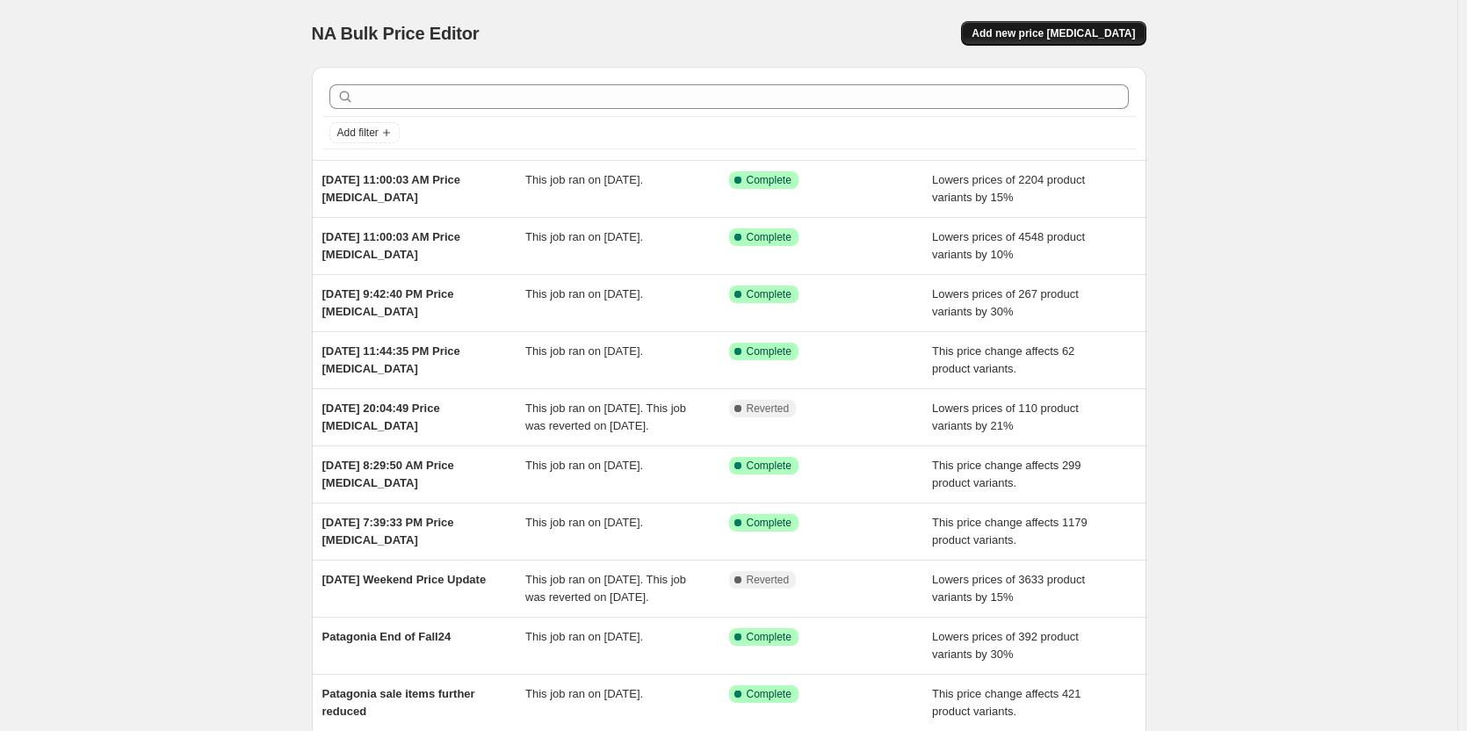
click at [1071, 42] on button "Add new price change job" at bounding box center [1053, 33] width 184 height 25
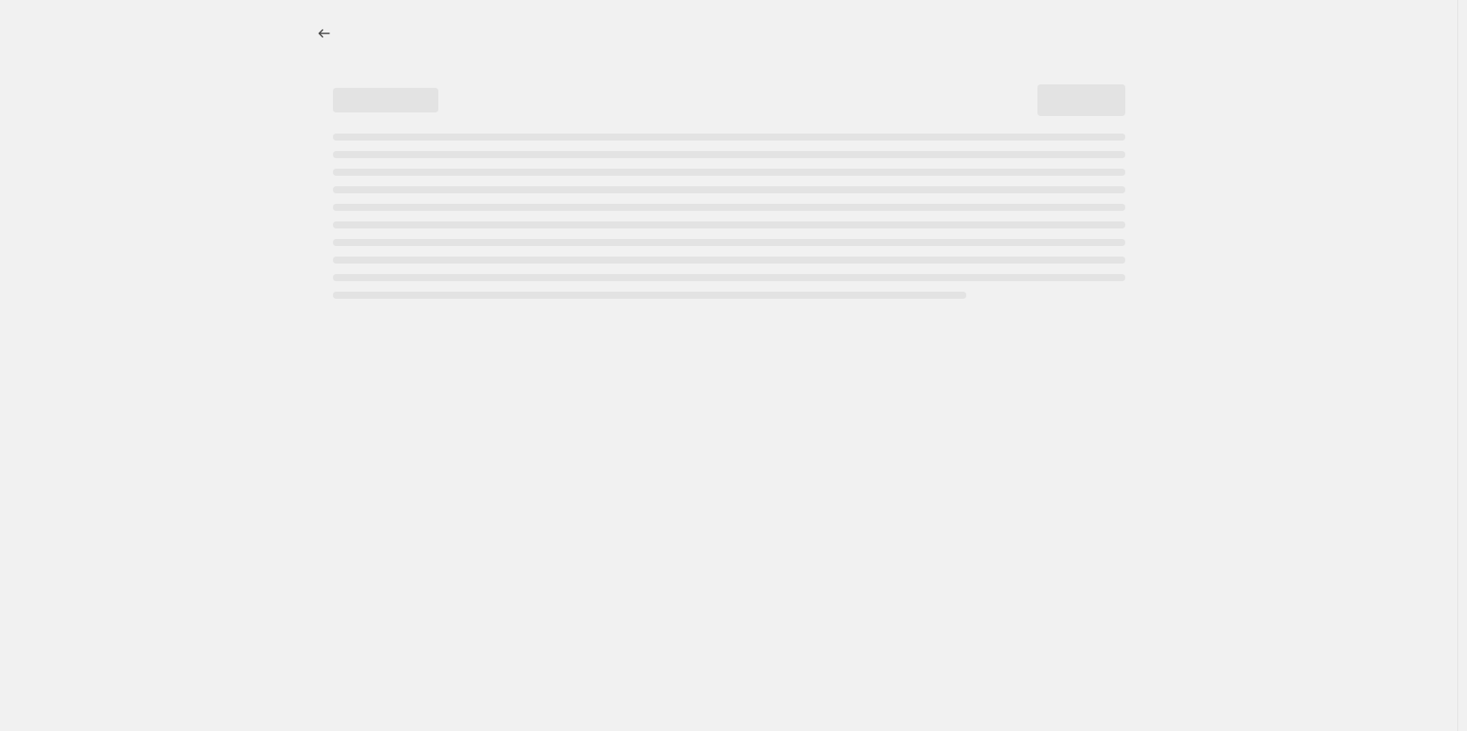
select select "percentage"
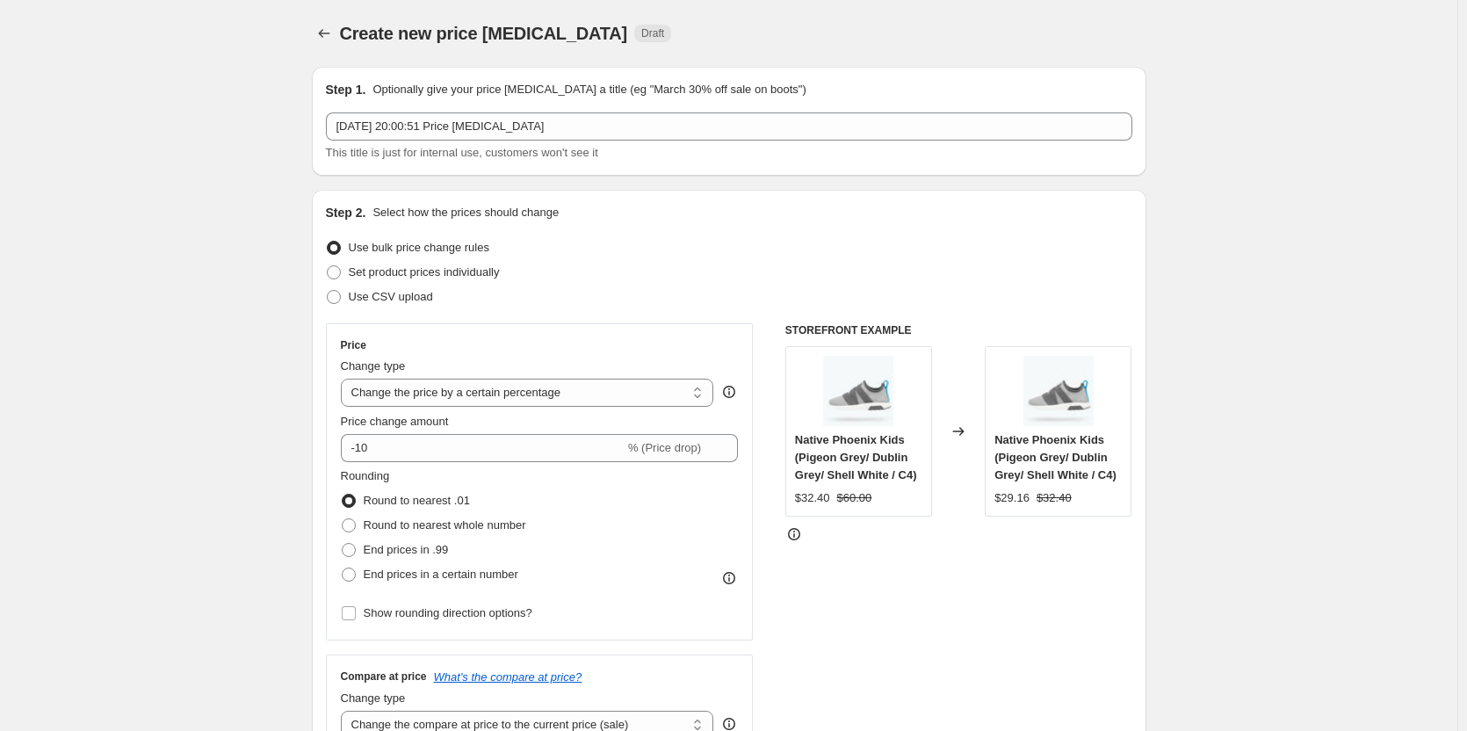
scroll to position [88, 0]
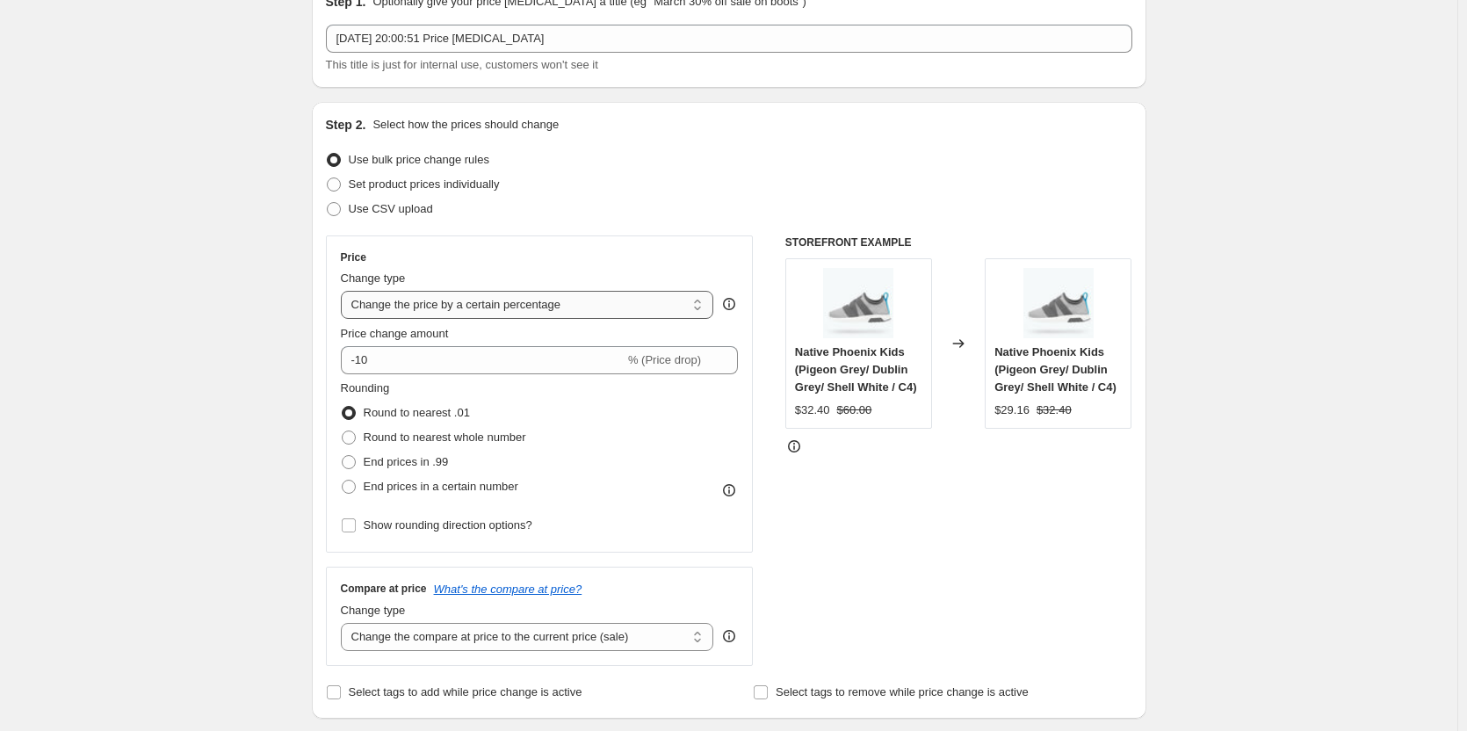
click at [526, 313] on select "Change the price to a certain amount Change the price by a certain amount Chang…" at bounding box center [527, 305] width 373 height 28
click at [516, 244] on div "Price Change type Change the price to a certain amount Change the price by a ce…" at bounding box center [540, 393] width 428 height 317
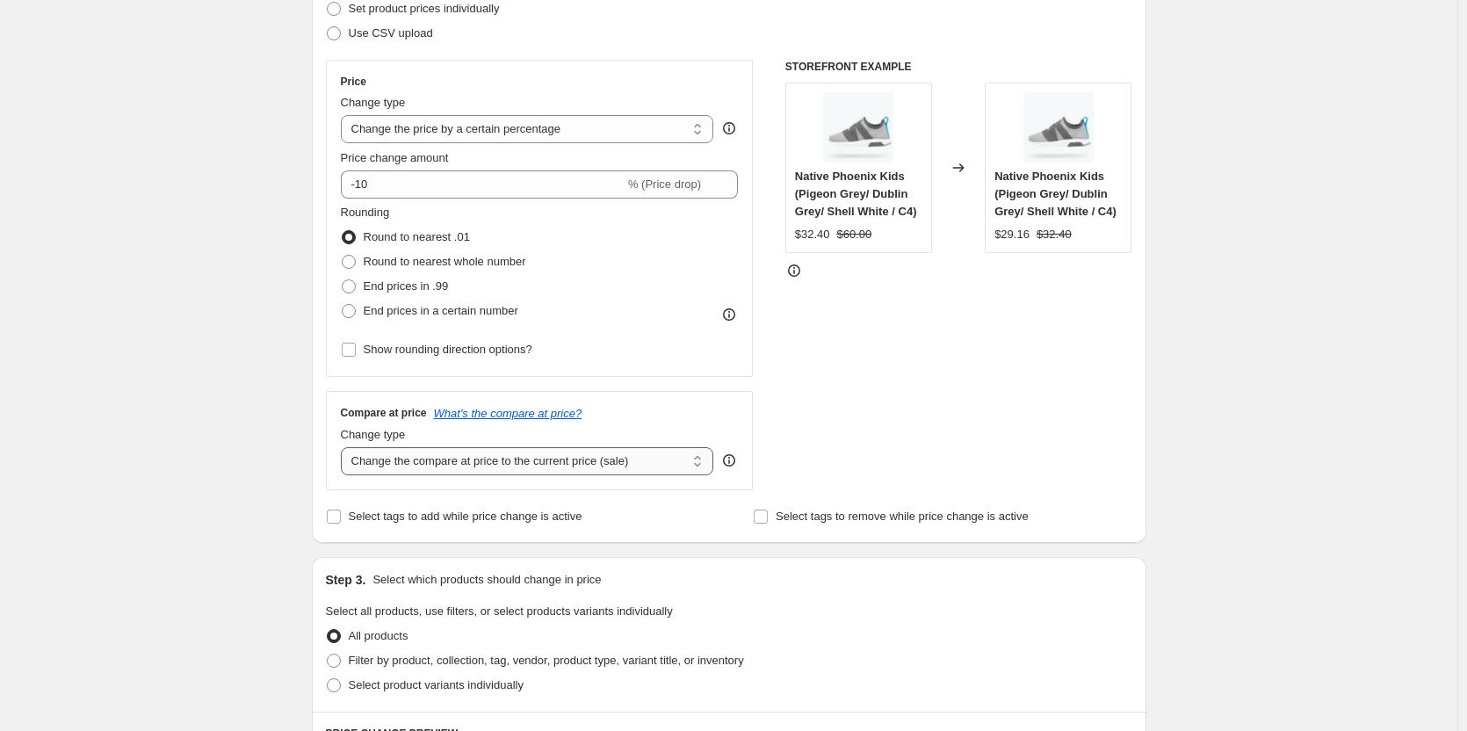
click at [499, 455] on select "Change the compare at price to the current price (sale) Change the compare at p…" at bounding box center [527, 461] width 373 height 28
select select "no_change"
click at [344, 447] on select "Change the compare at price to the current price (sale) Change the compare at p…" at bounding box center [527, 461] width 373 height 28
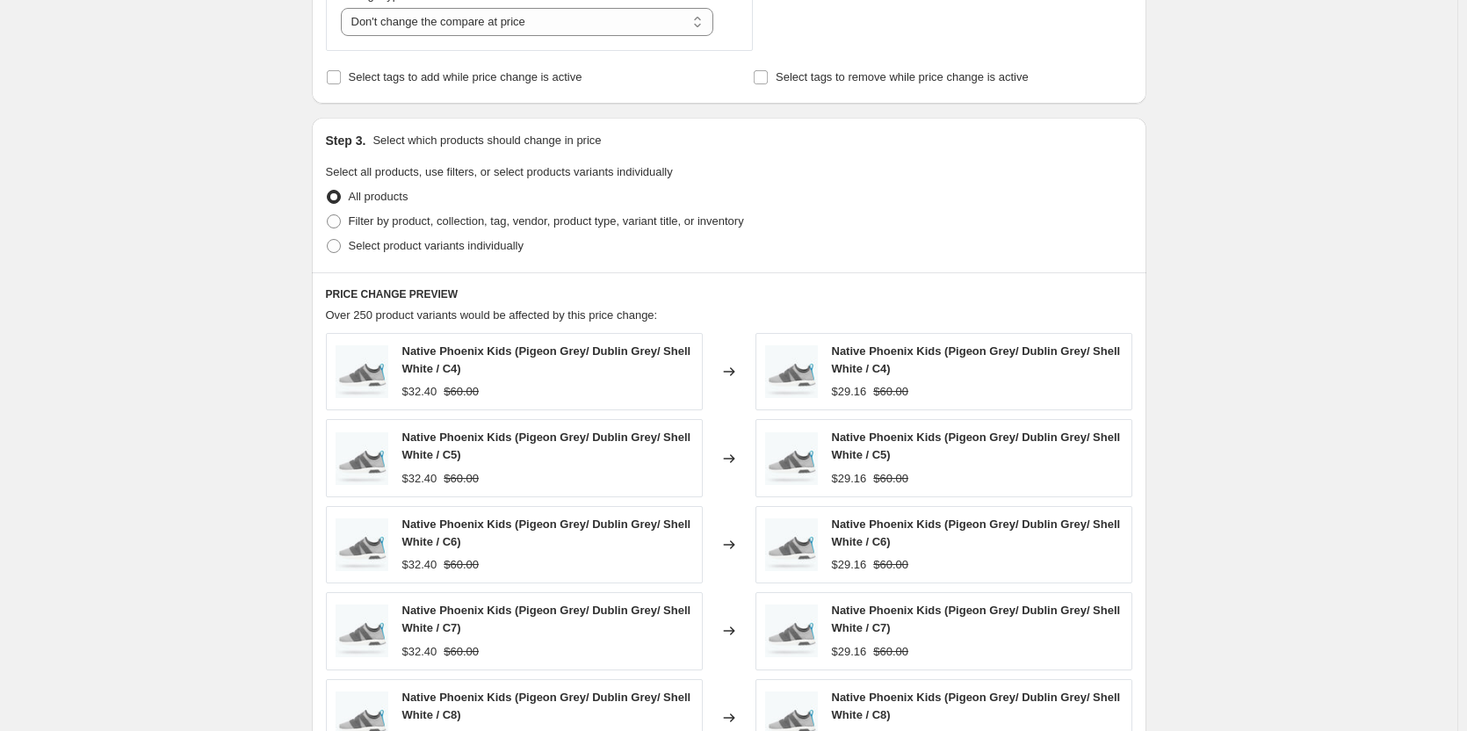
scroll to position [1054, 0]
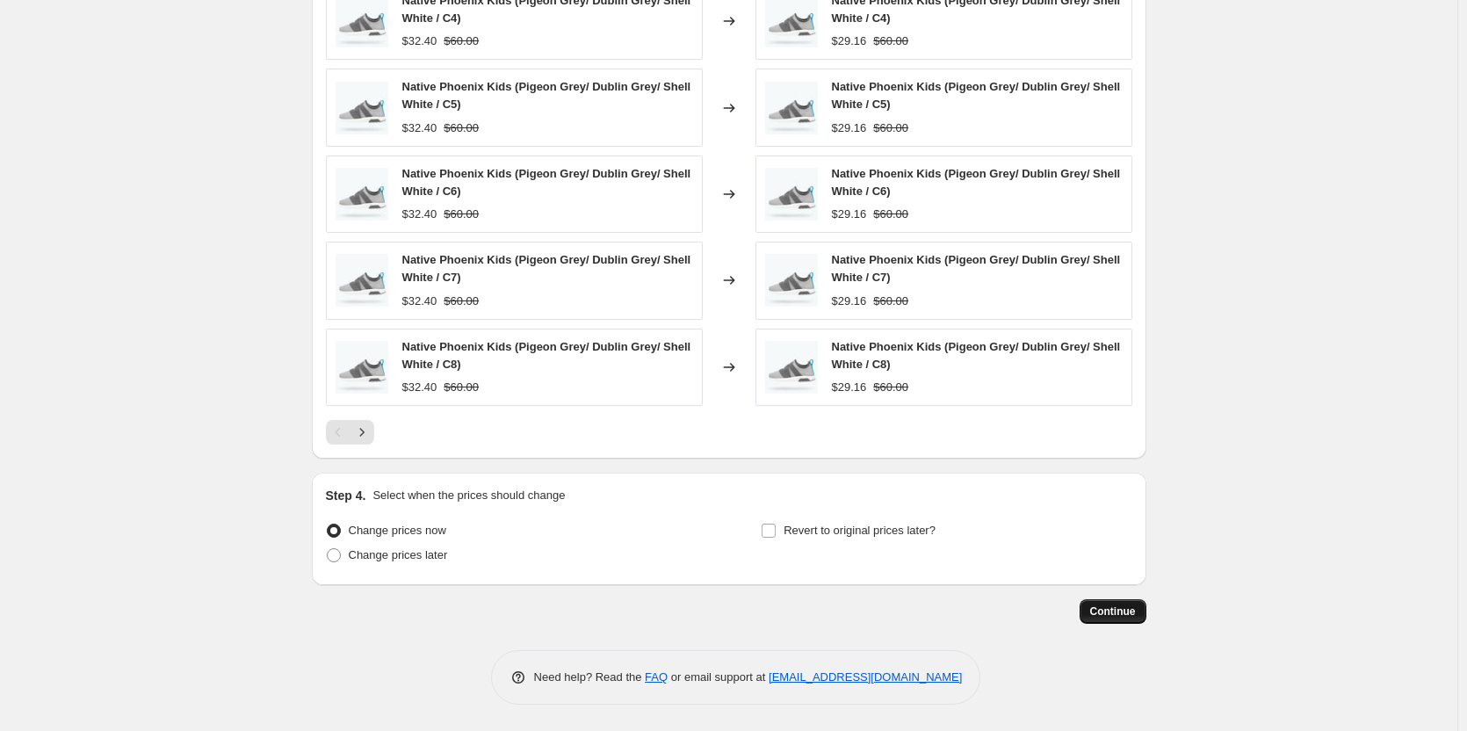
click at [1136, 618] on span "Continue" at bounding box center [1113, 611] width 46 height 14
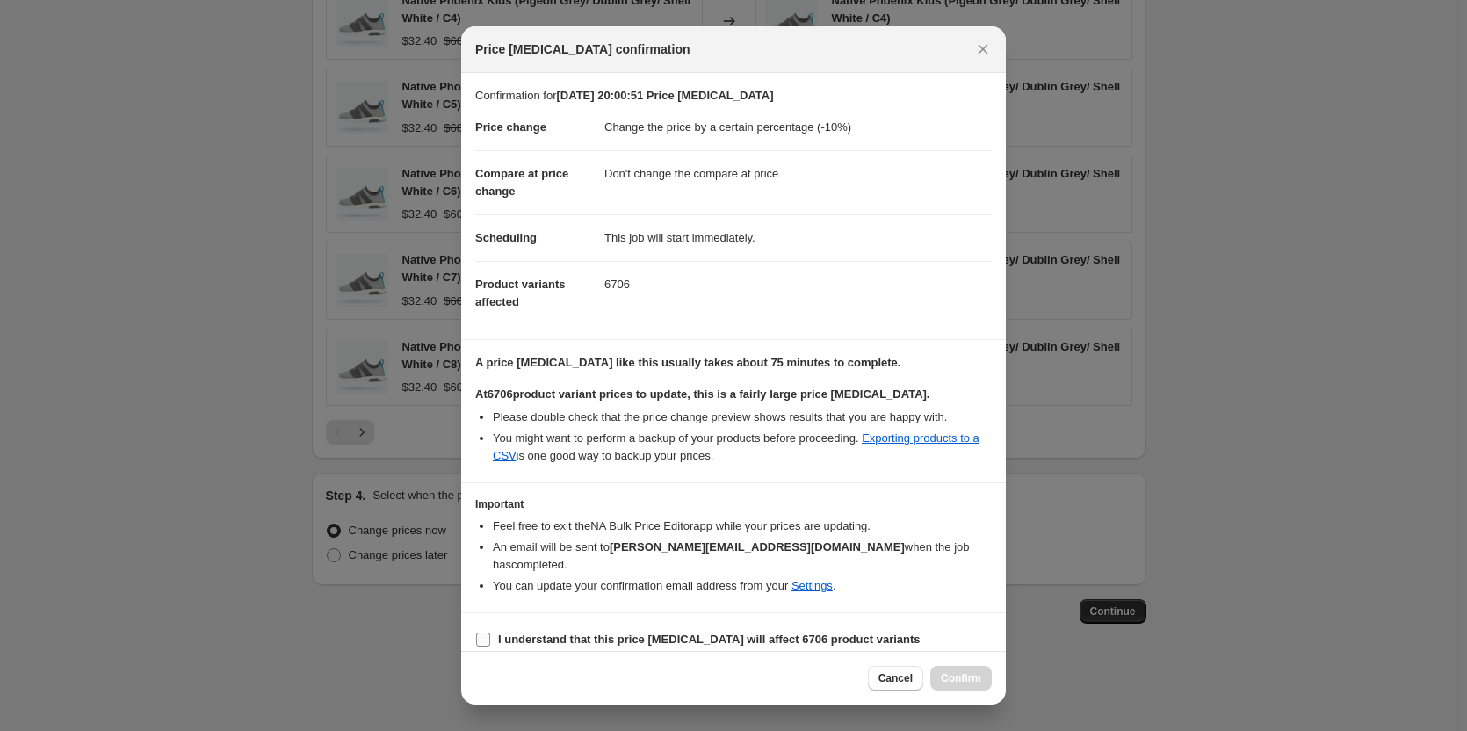
click at [632, 632] on b "I understand that this price change job will affect 6706 product variants" at bounding box center [709, 638] width 423 height 13
click at [490, 632] on input "I understand that this price change job will affect 6706 product variants" at bounding box center [483, 639] width 14 height 14
checkbox input "true"
click at [950, 669] on button "Confirm" at bounding box center [960, 678] width 61 height 25
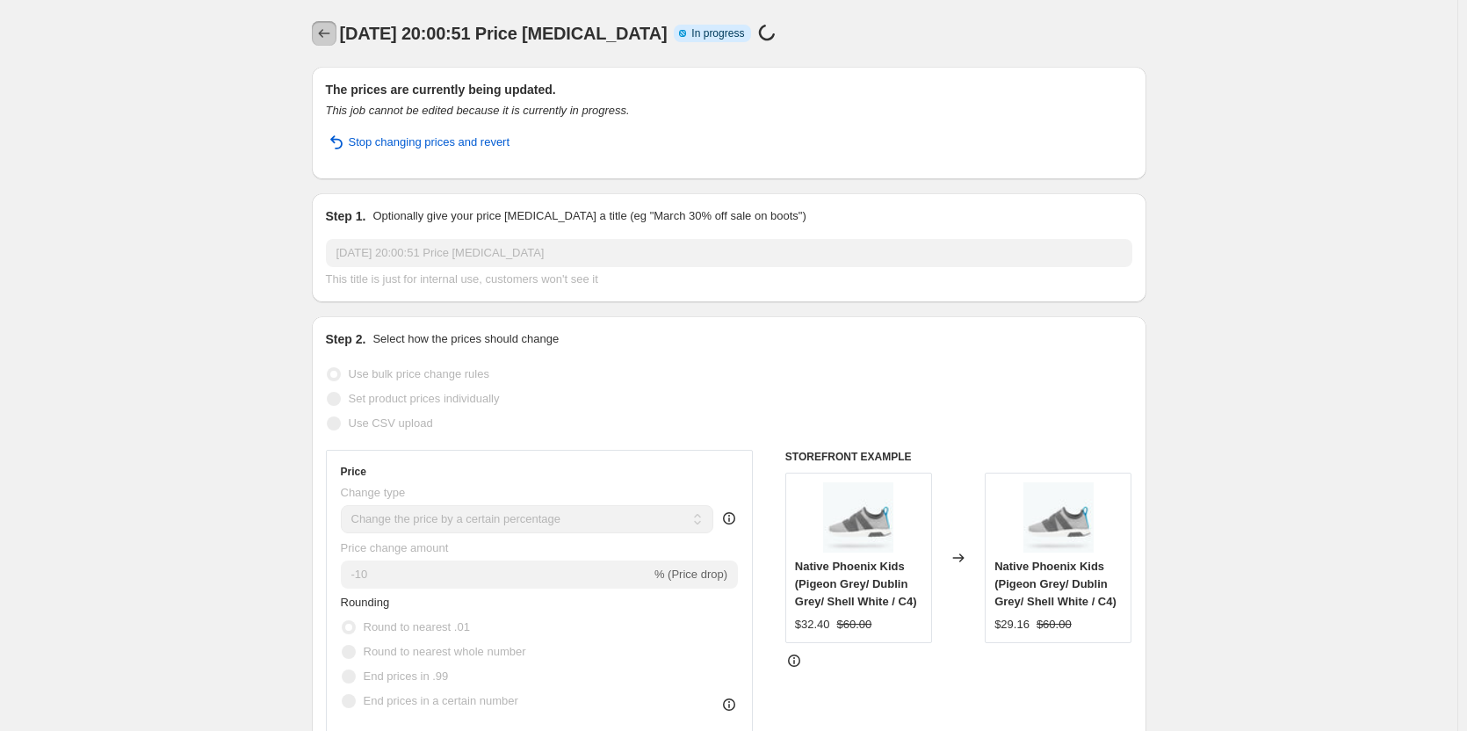
click at [330, 33] on icon "Price change jobs" at bounding box center [324, 34] width 18 height 18
